Goal: Find specific page/section

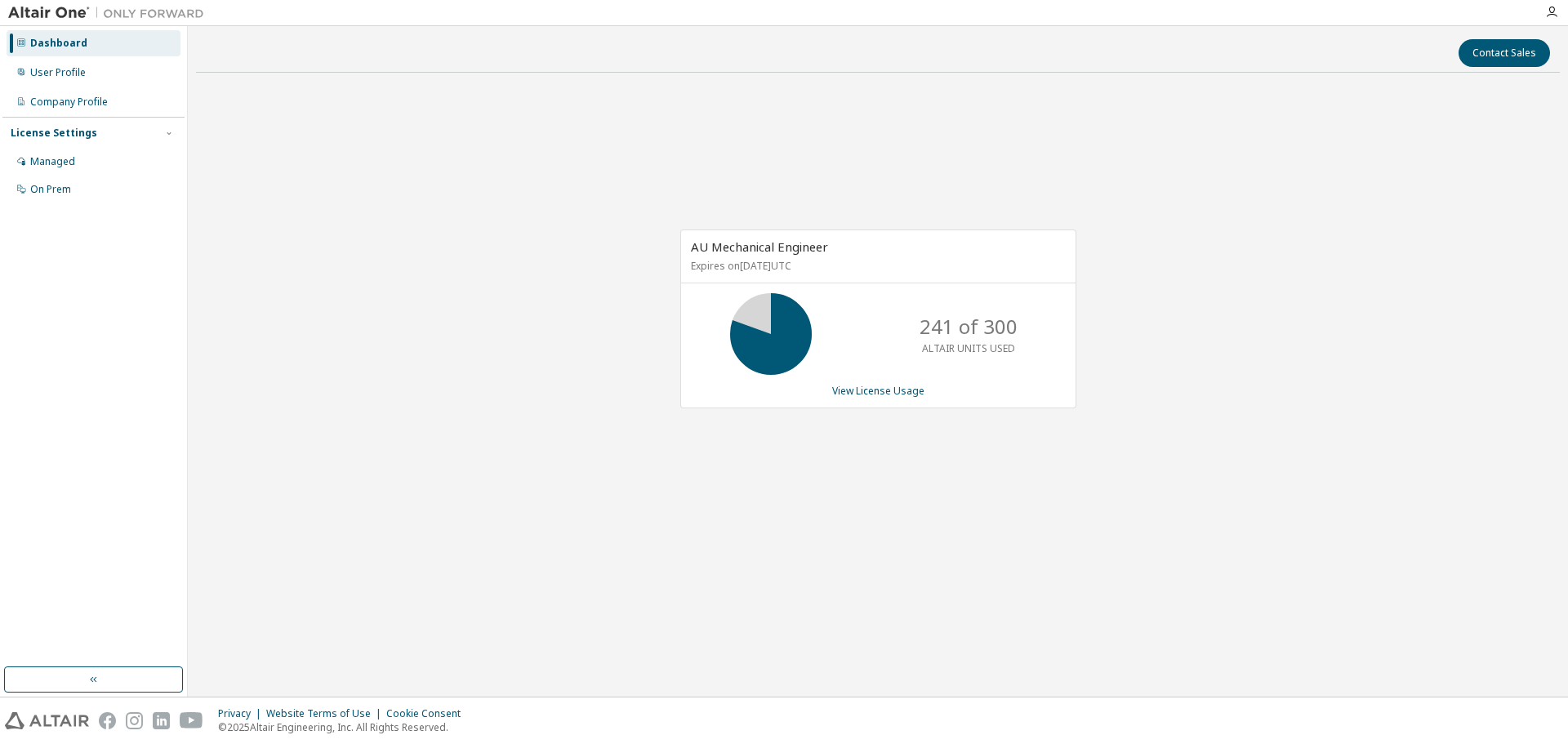
click at [394, 264] on div "AU Mechanical Engineer Expires on [DATE] UTC 241 of 300 ALTAIR UNITS USED View …" at bounding box center [878, 327] width 1364 height 483
click at [460, 440] on div "AU Mechanical Engineer Expires on [DATE] UTC 241 of 300 ALTAIR UNITS USED View …" at bounding box center [878, 327] width 1364 height 483
